Goal: Information Seeking & Learning: Learn about a topic

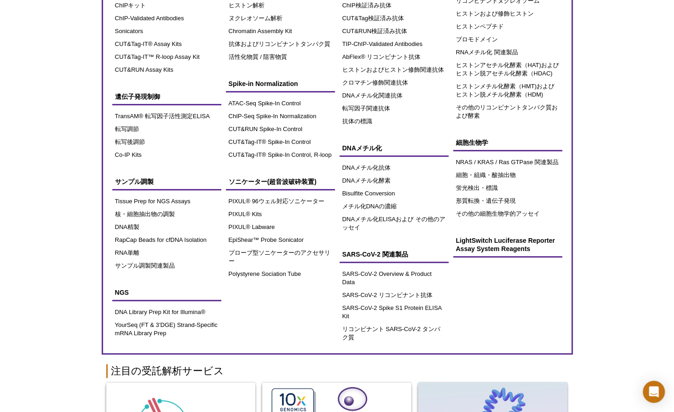
scroll to position [46, 0]
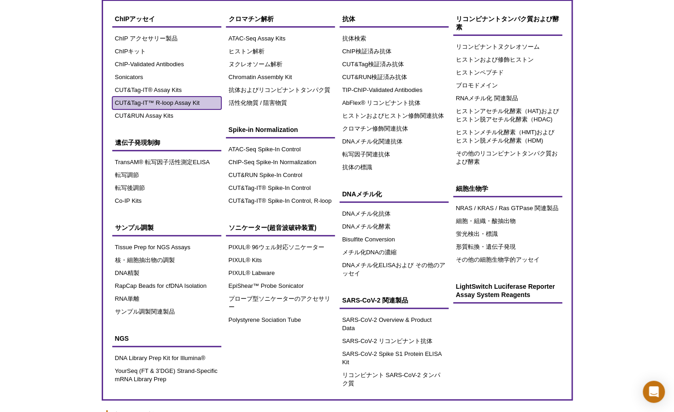
click at [145, 104] on link "CUT&Tag-IT™ R-loop Assay Kit" at bounding box center [166, 103] width 109 height 13
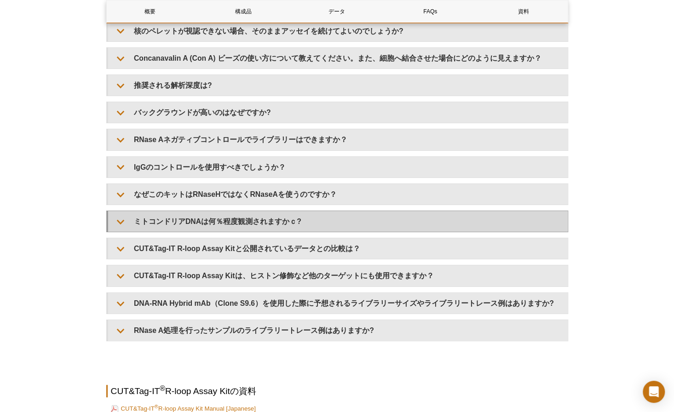
scroll to position [1976, 0]
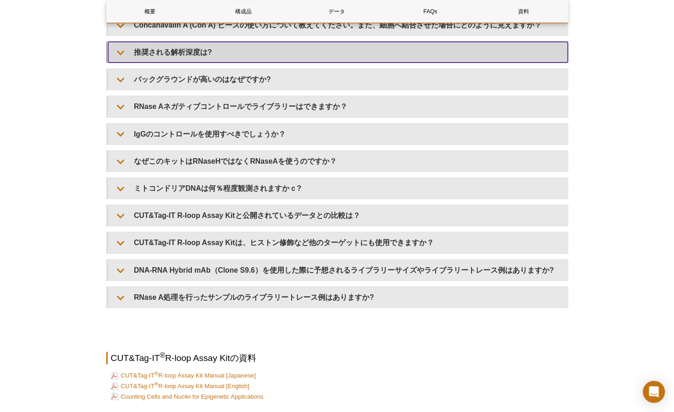
click at [182, 54] on summary "推奨される解析深度は?" at bounding box center [338, 52] width 460 height 21
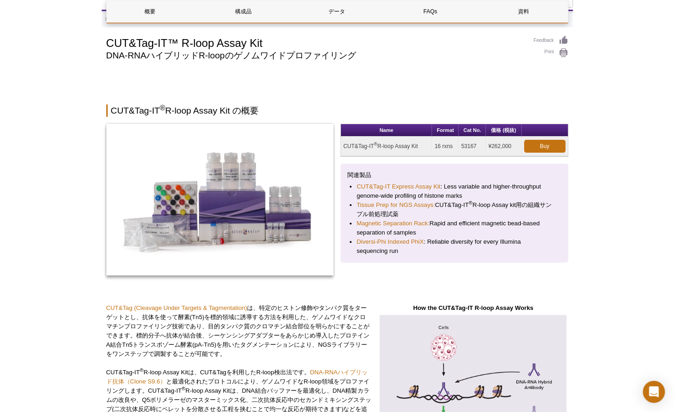
scroll to position [0, 0]
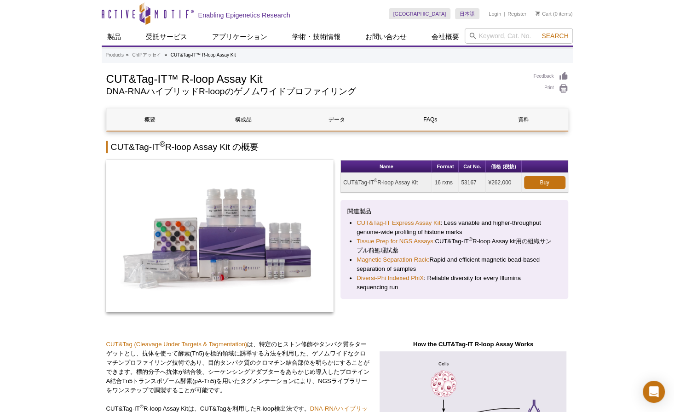
click at [466, 28] on link "英語" at bounding box center [479, 27] width 46 height 12
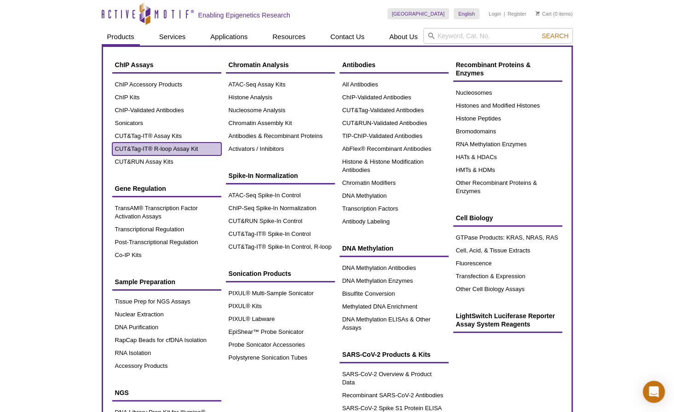
click at [148, 151] on link "CUT&Tag-IT® R-loop Assay Kit" at bounding box center [166, 149] width 109 height 13
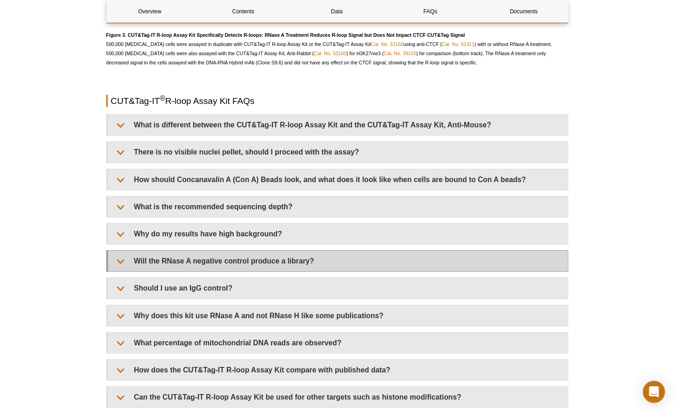
scroll to position [1830, 0]
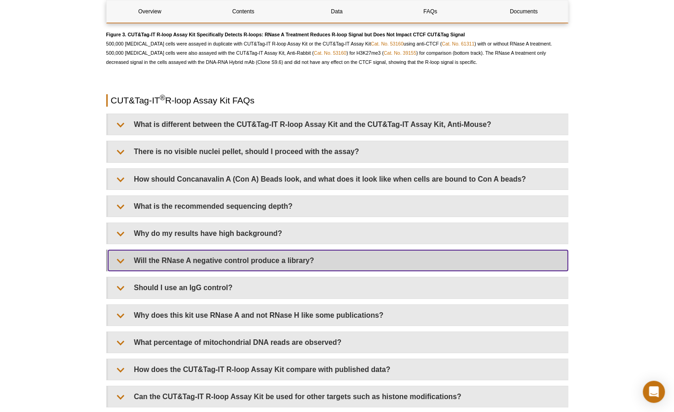
click at [170, 258] on summary "Will the RNase A negative control produce a library?" at bounding box center [338, 260] width 460 height 21
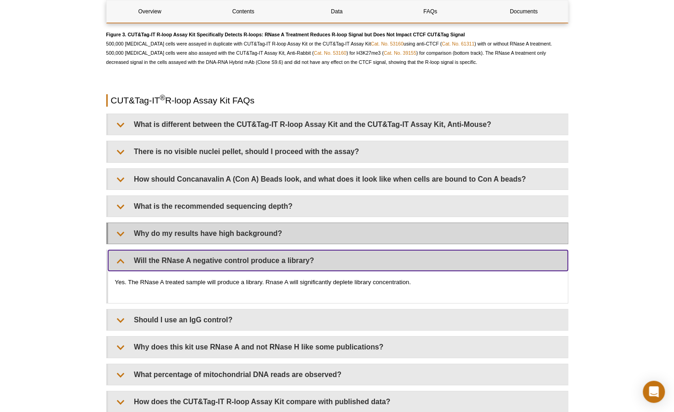
scroll to position [1831, 0]
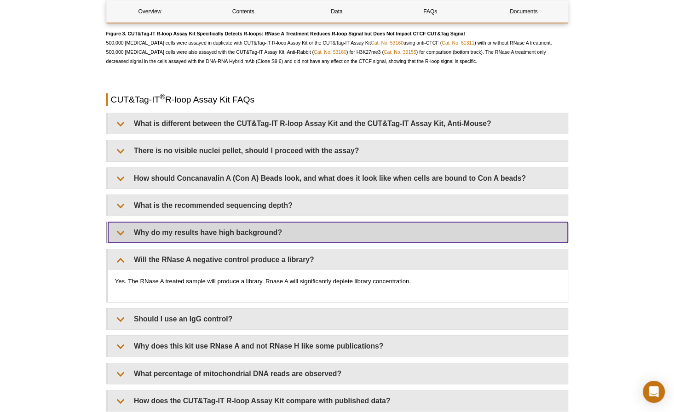
click at [144, 230] on summary "Why do my results have high background?" at bounding box center [338, 232] width 460 height 21
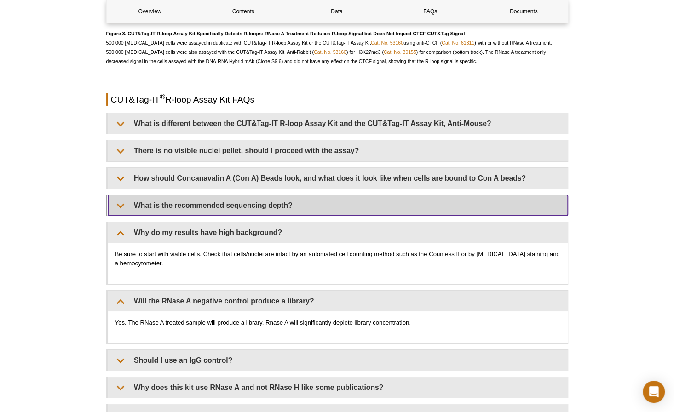
click at [147, 197] on summary "What is the recommended sequencing depth?" at bounding box center [338, 205] width 460 height 21
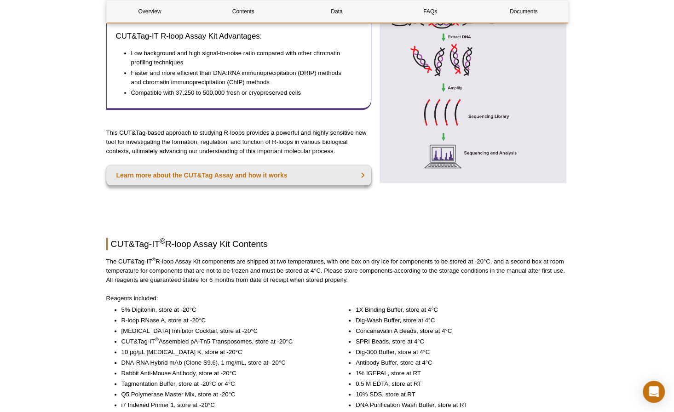
scroll to position [541, 0]
click at [138, 205] on div "CUT&Tag (Cleavage Under Targets & Tagmentation) is a genome-wide chromatin prof…" at bounding box center [337, 9] width 462 height 421
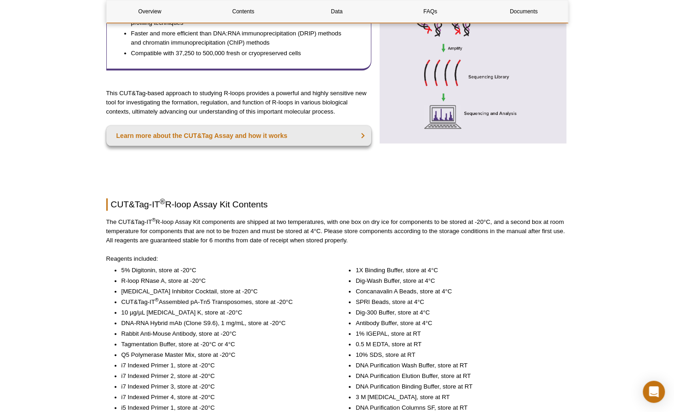
scroll to position [679, 0]
